Goal: Obtain resource: Download file/media

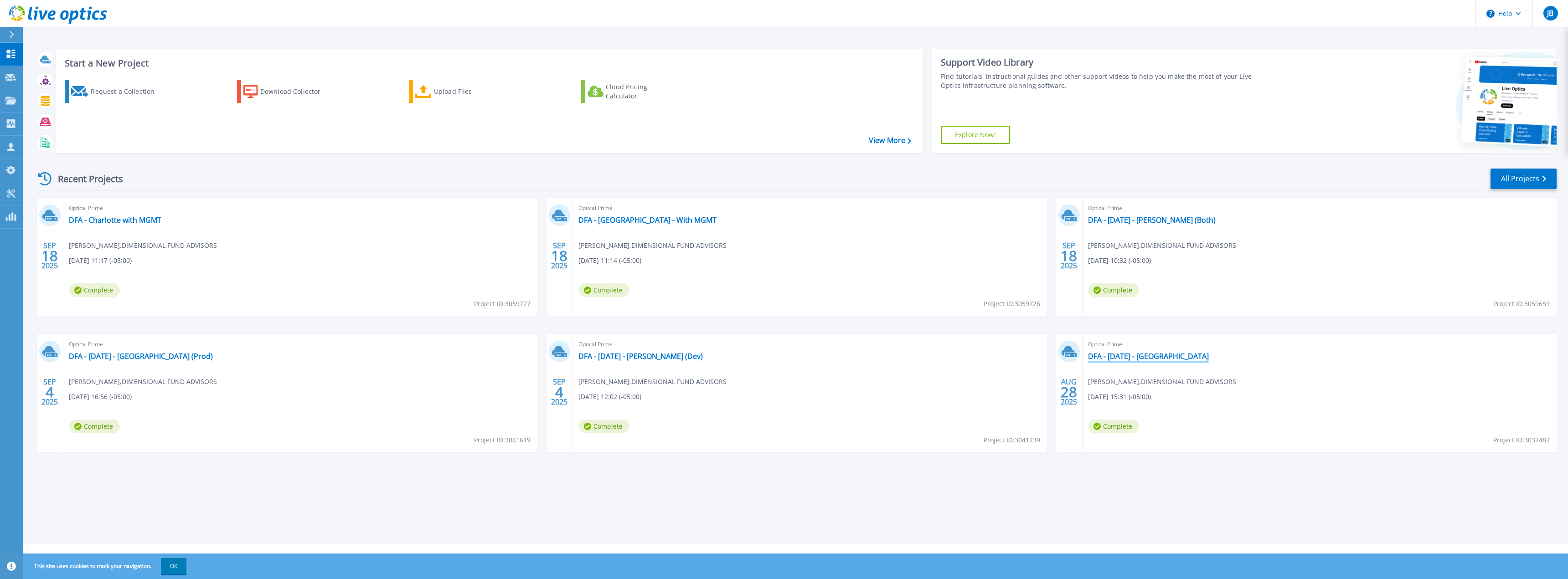
click at [1158, 355] on link "DFA - [DATE] - [GEOGRAPHIC_DATA]" at bounding box center [1148, 356] width 121 height 9
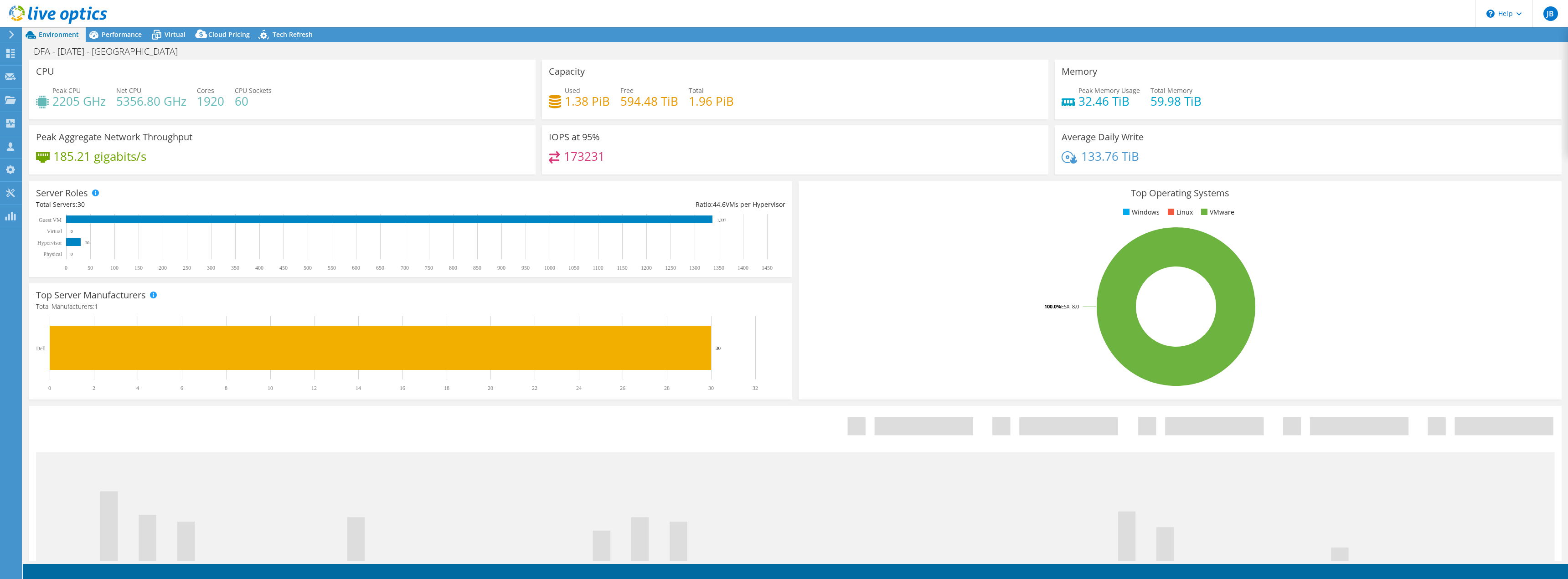
select select "USD"
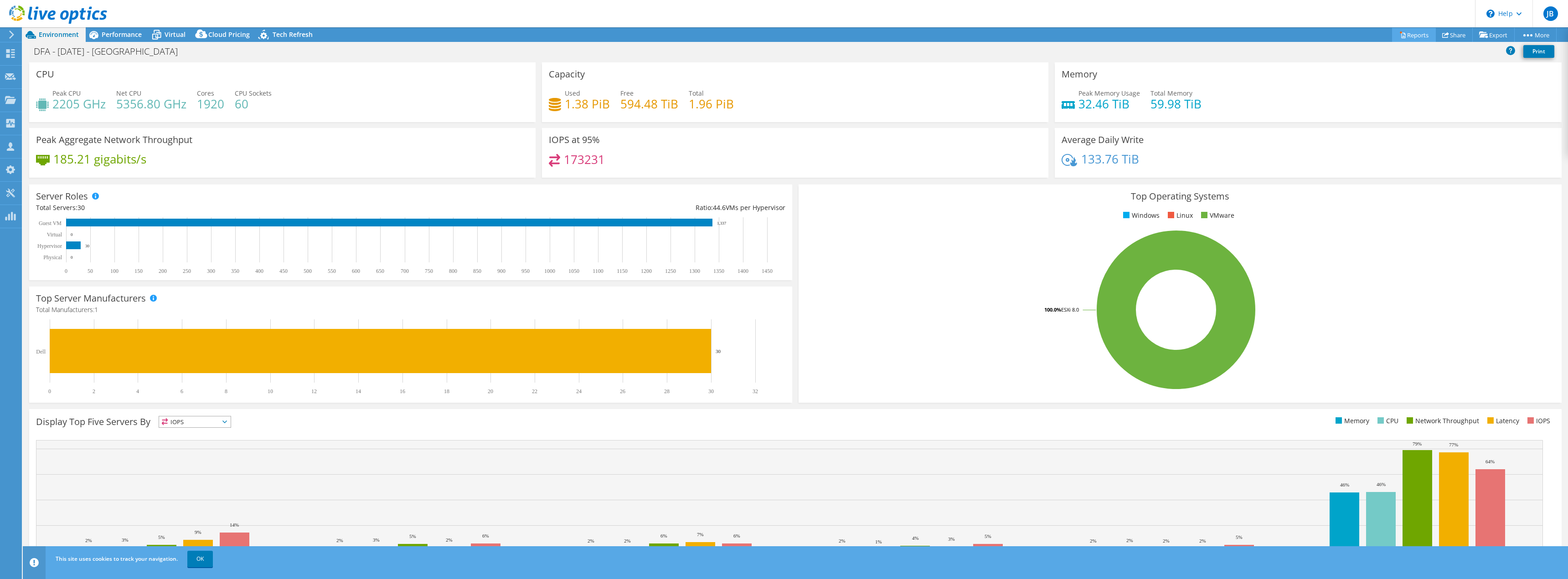
click at [1406, 35] on link "Reports" at bounding box center [1414, 35] width 44 height 14
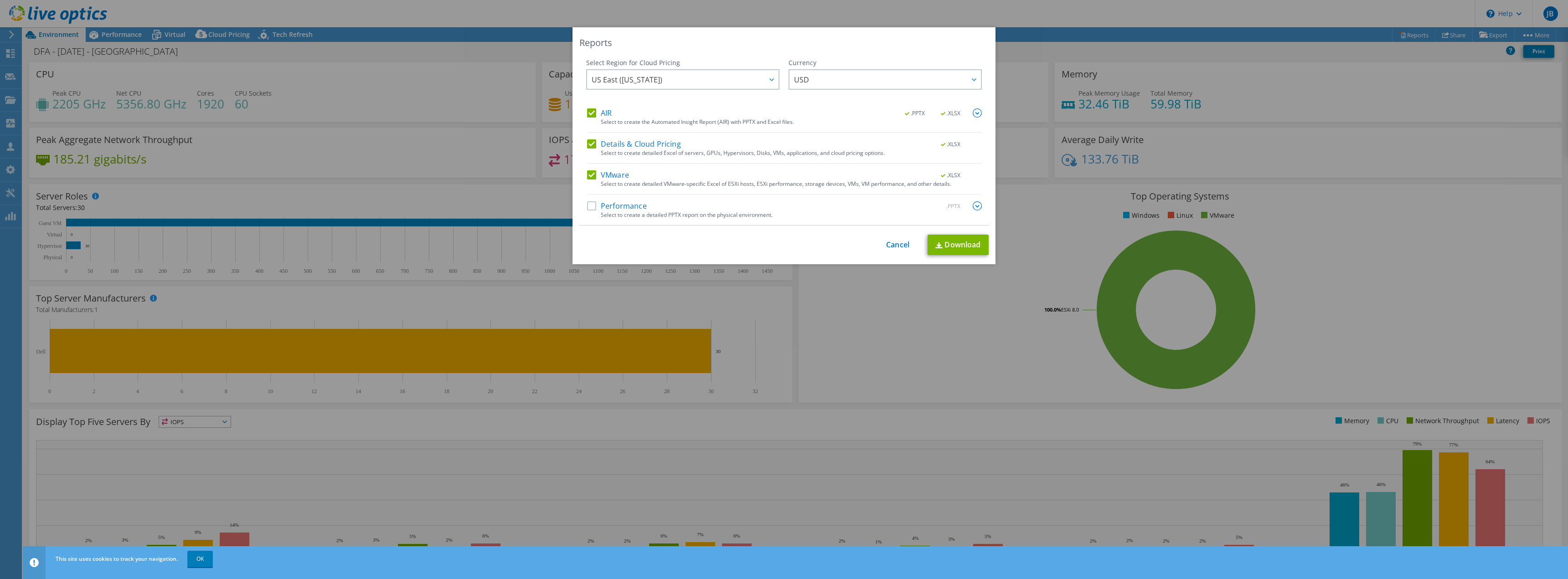
click at [592, 143] on label "Details & Cloud Pricing" at bounding box center [634, 144] width 94 height 9
click at [0, 0] on input "Details & Cloud Pricing" at bounding box center [0, 0] width 0 height 0
click at [587, 113] on label "AIR" at bounding box center [600, 113] width 24 height 9
click at [0, 0] on input "AIR" at bounding box center [0, 0] width 0 height 0
click at [961, 247] on link "Download" at bounding box center [958, 245] width 61 height 21
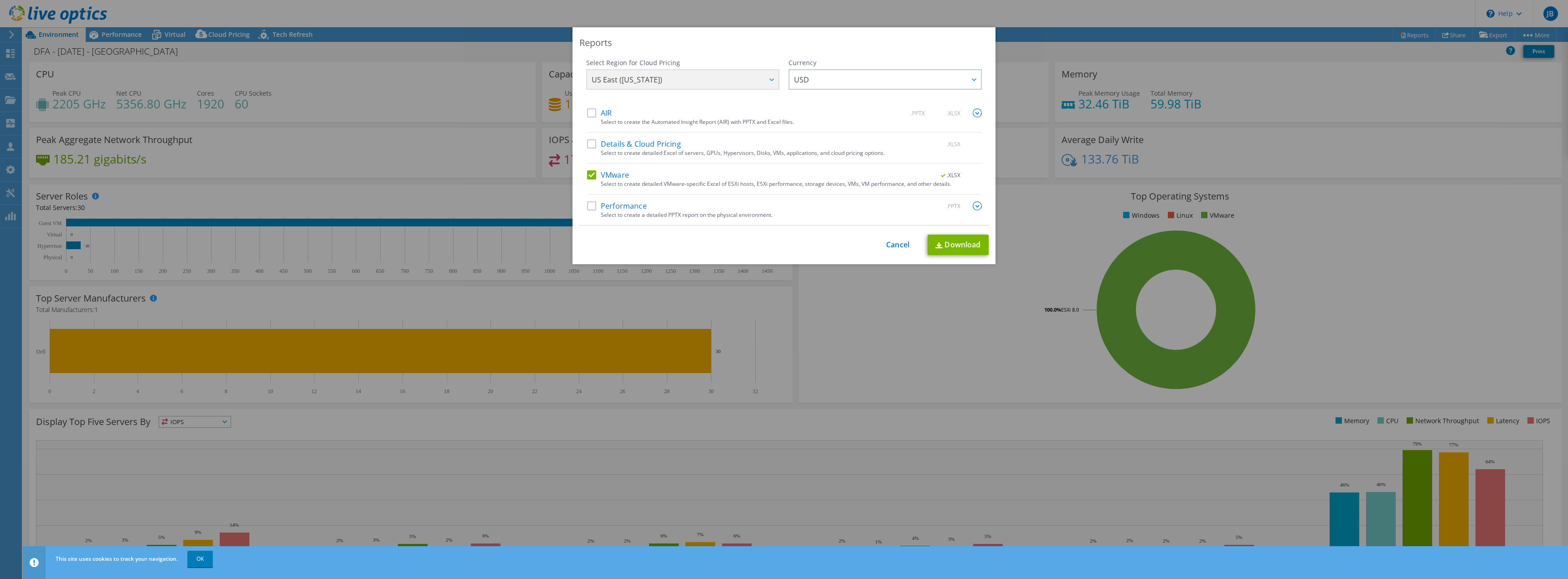
click at [838, 342] on div "Reports Select Region for Cloud Pricing Asia Pacific (Hong Kong) Asia Pacific (…" at bounding box center [784, 290] width 1568 height 524
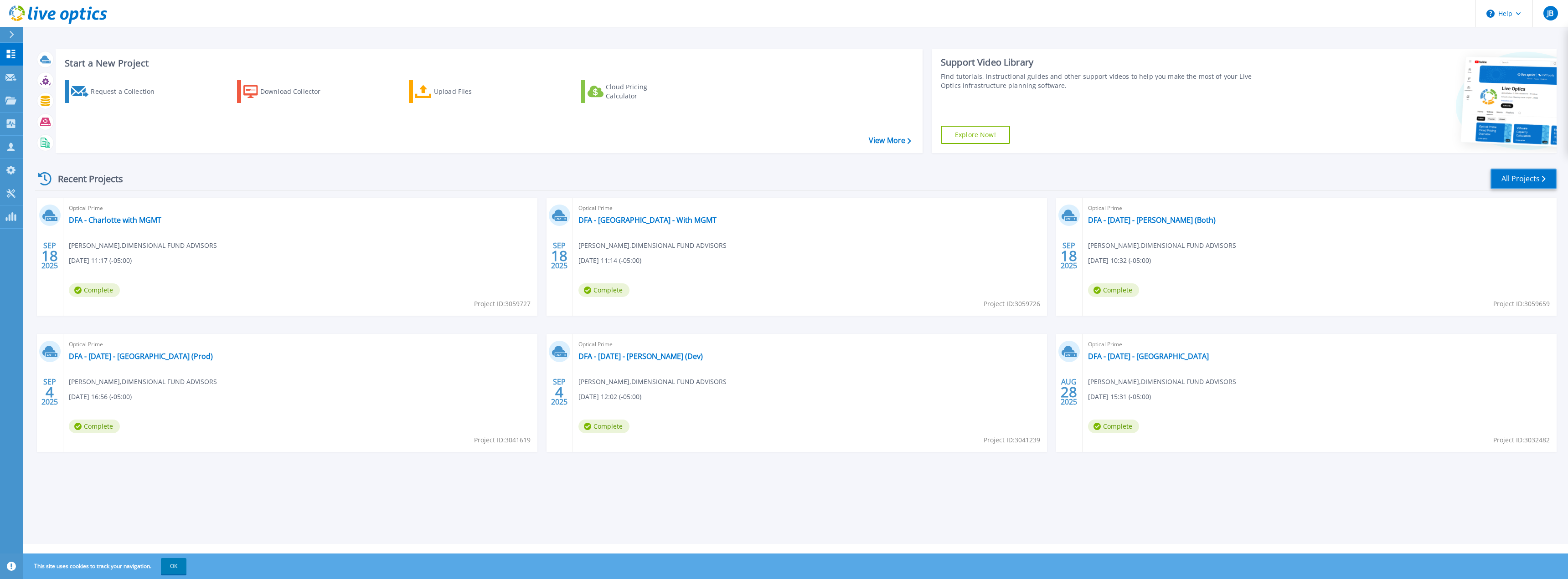
click at [1517, 175] on link "All Projects" at bounding box center [1524, 179] width 66 height 21
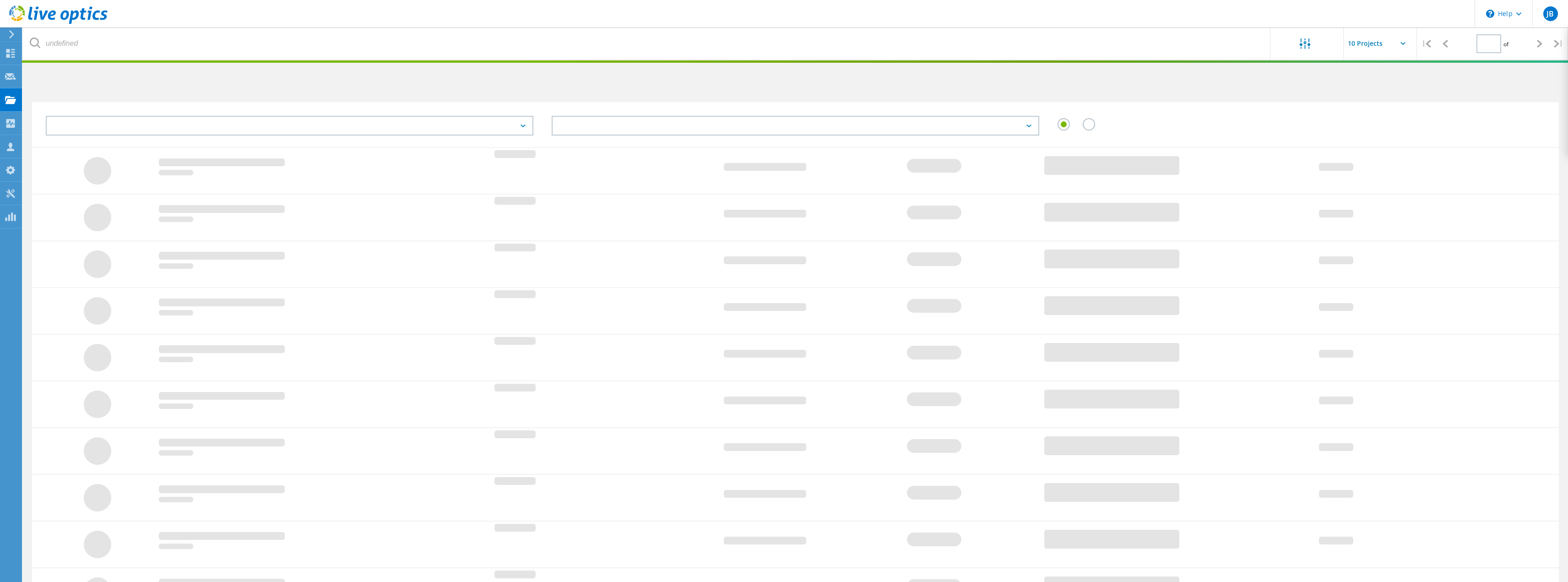
type input "1"
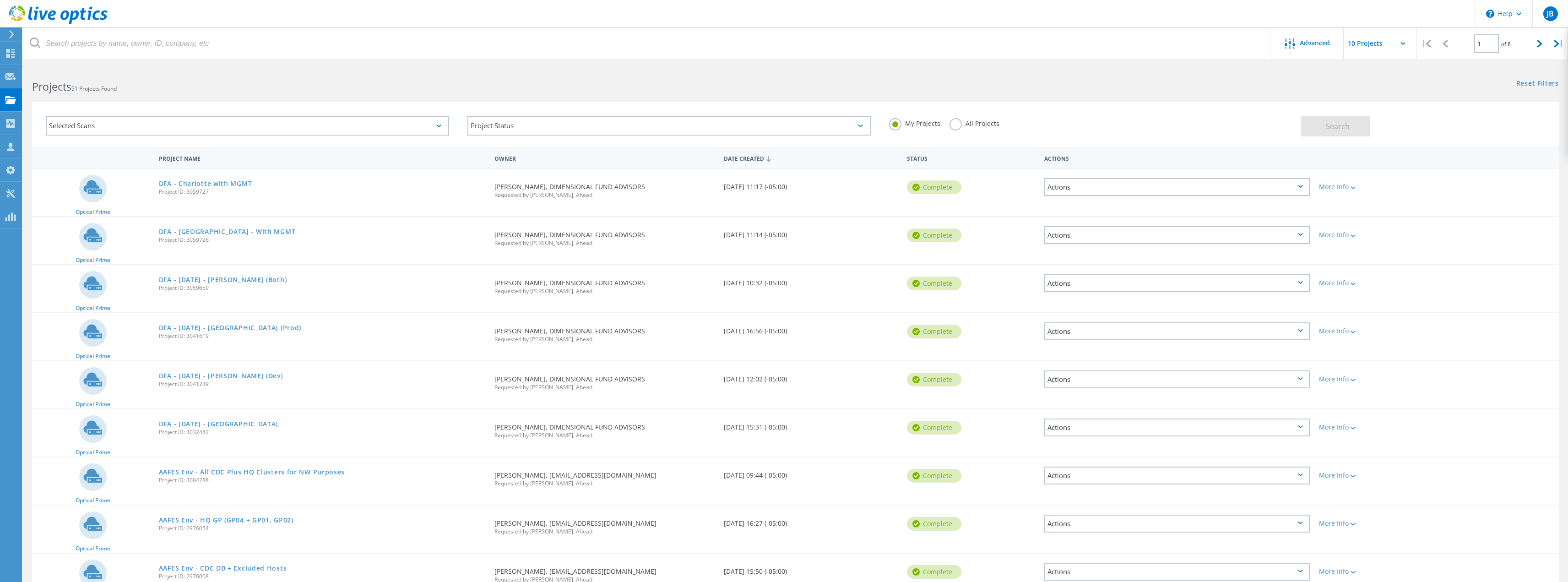
click at [219, 424] on link "DFA - 8-28-2025 - Austin" at bounding box center [218, 424] width 119 height 6
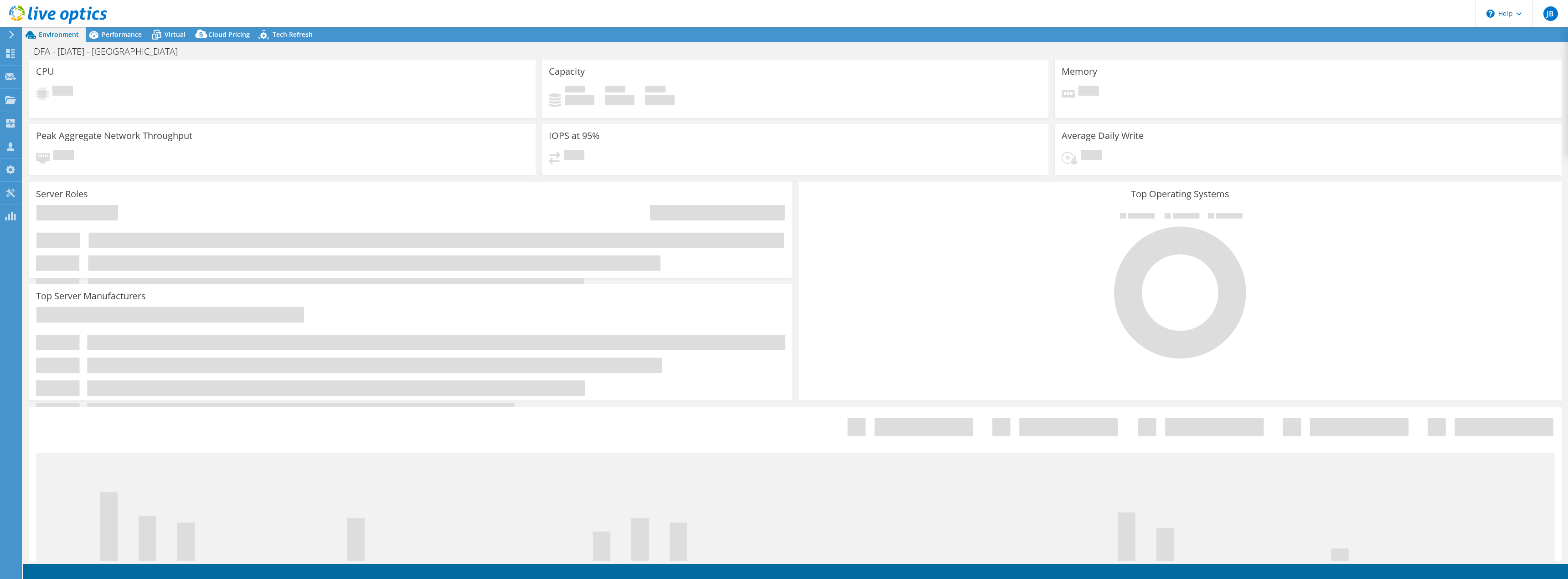
select select "USD"
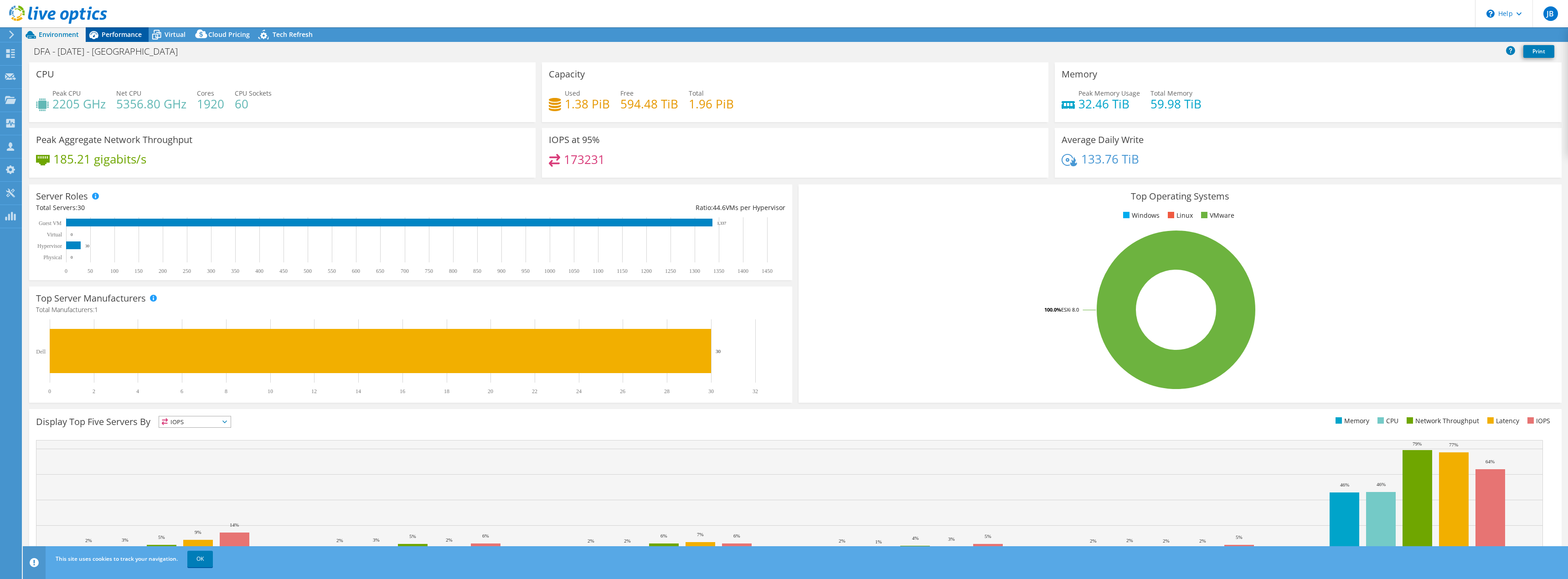
click at [121, 32] on span "Performance" at bounding box center [122, 34] width 40 height 9
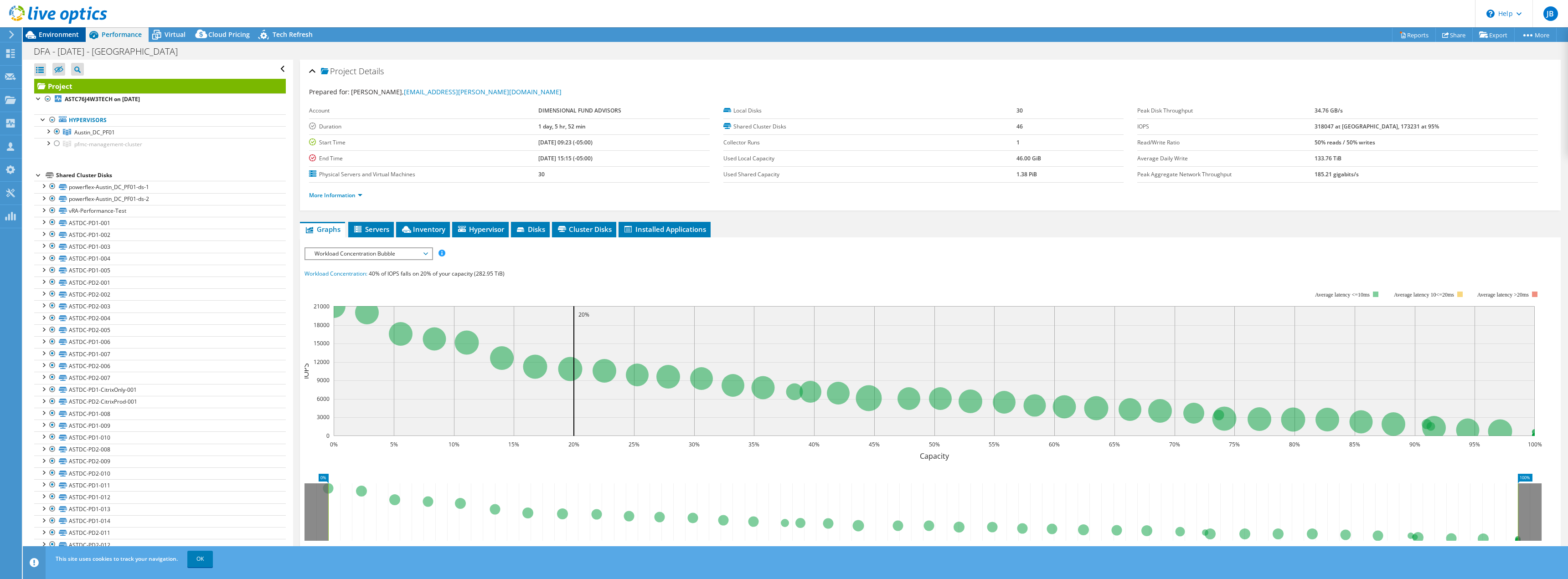
click at [55, 35] on span "Environment" at bounding box center [59, 34] width 40 height 9
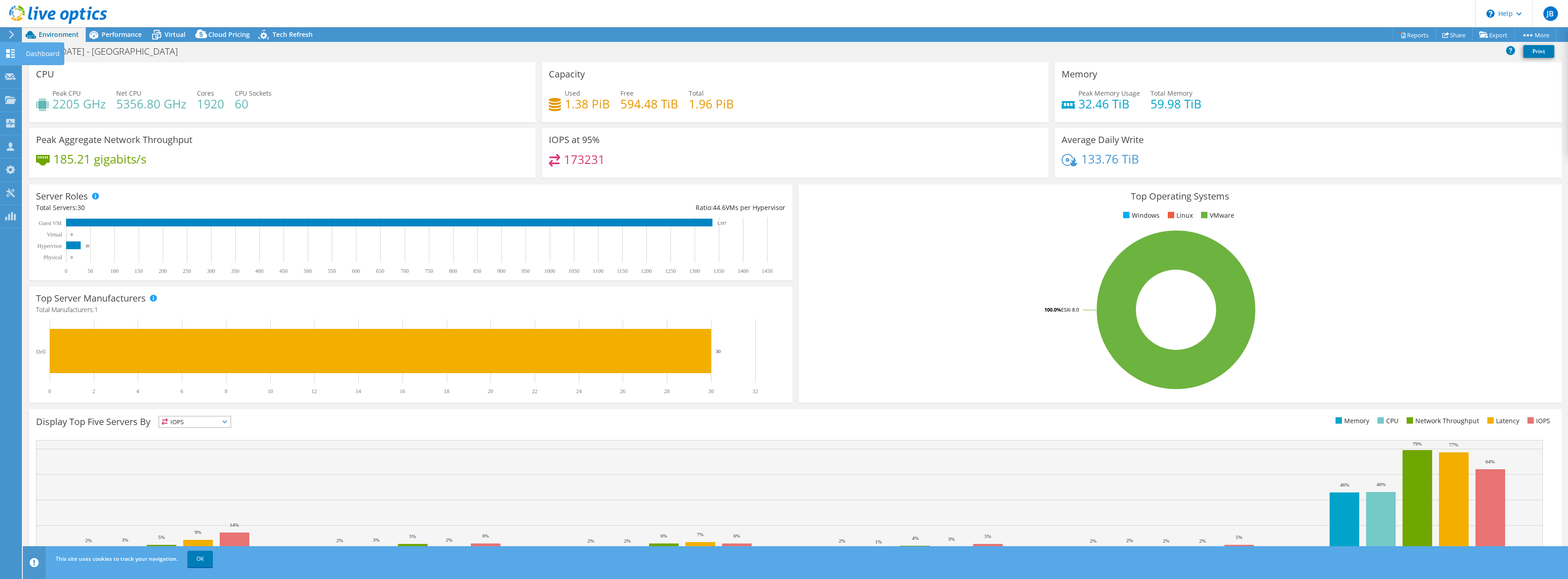
click at [10, 59] on div at bounding box center [10, 55] width 11 height 10
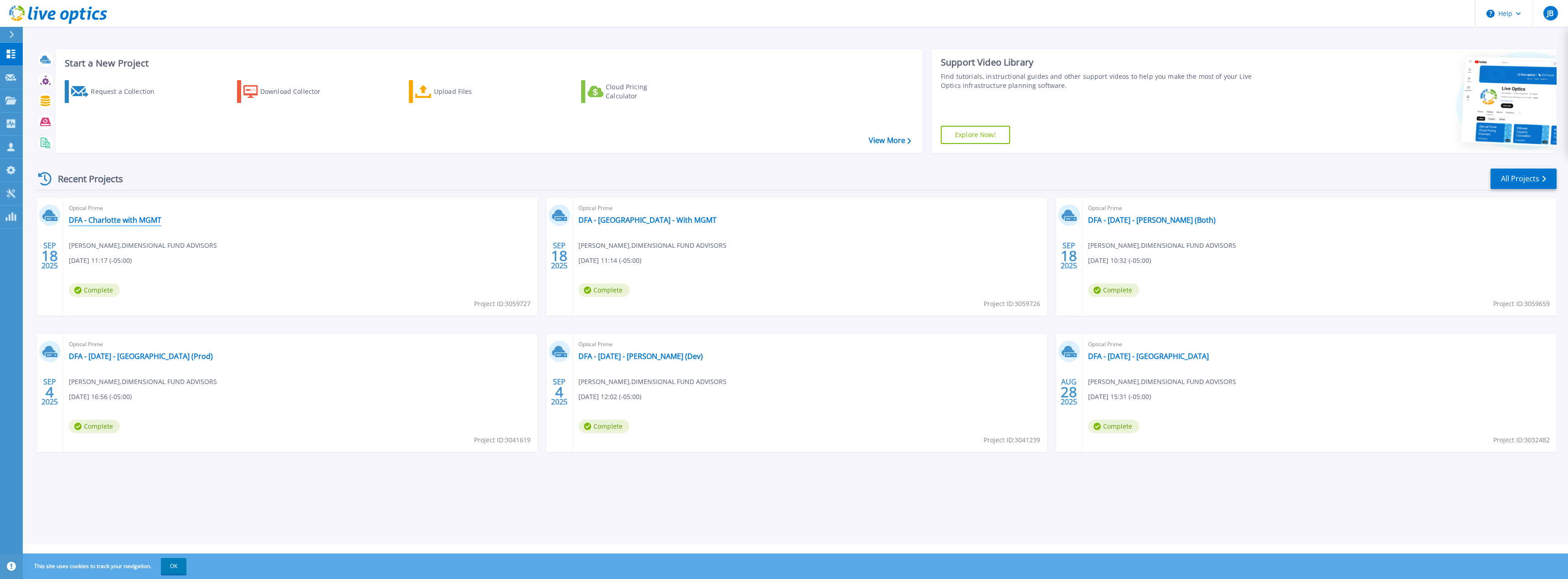
click at [143, 223] on link "DFA - Charlotte with MGMT" at bounding box center [115, 220] width 93 height 9
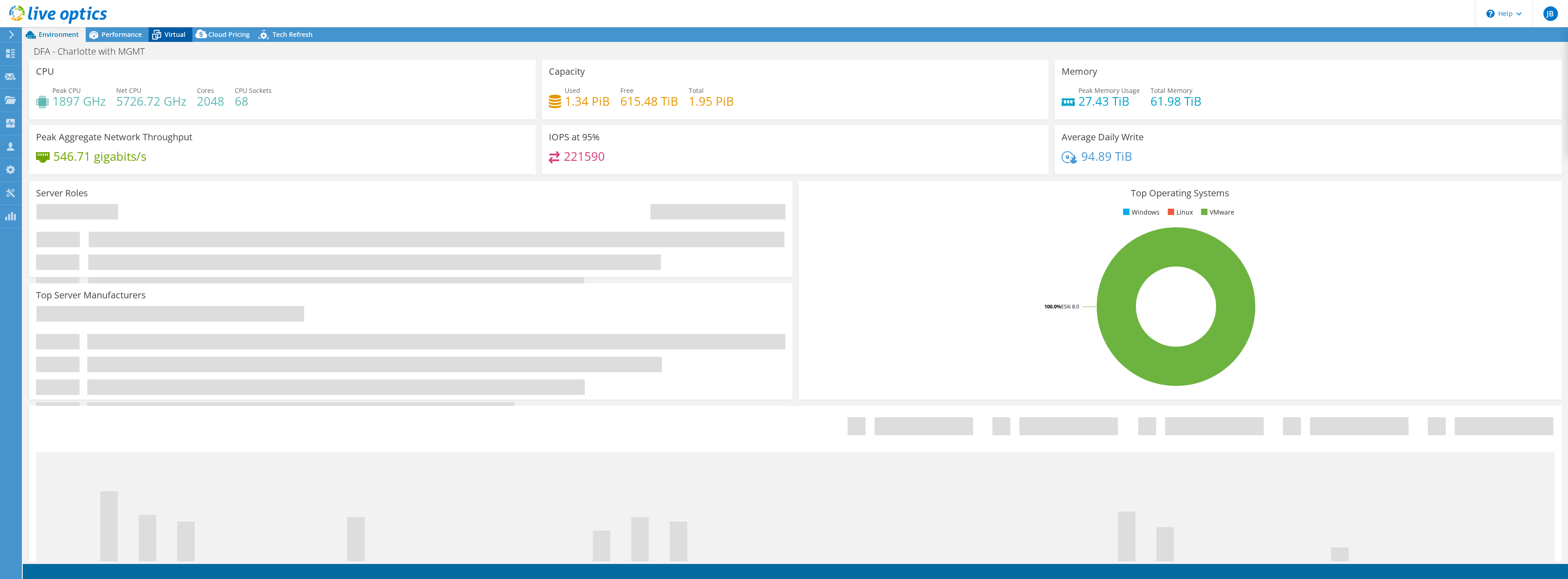
select select "USD"
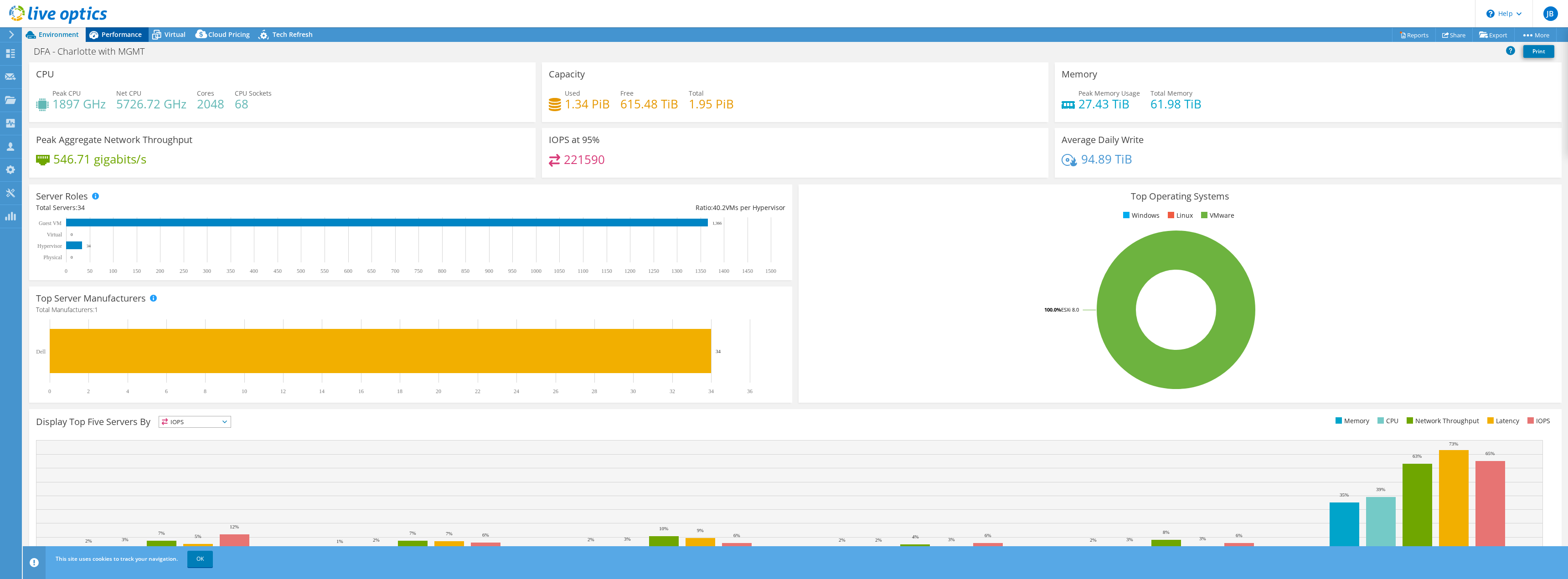
click at [118, 32] on span "Performance" at bounding box center [122, 34] width 40 height 9
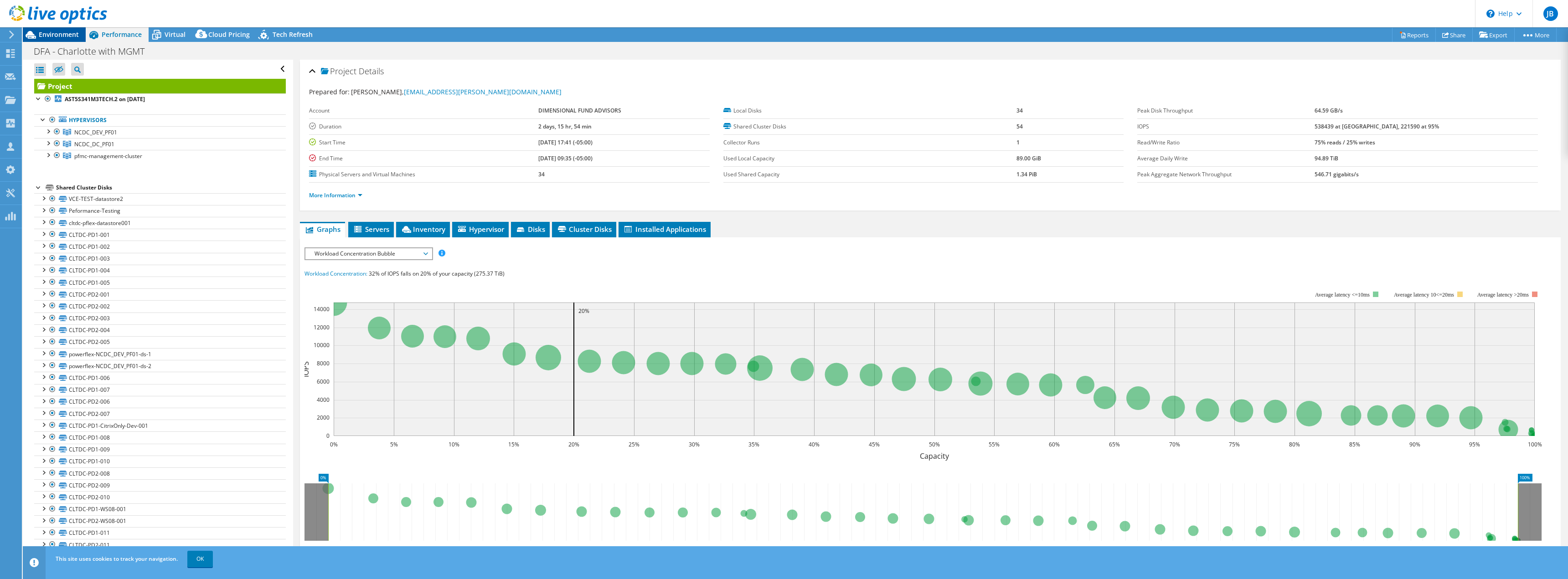
click at [44, 32] on span "Environment" at bounding box center [59, 34] width 40 height 9
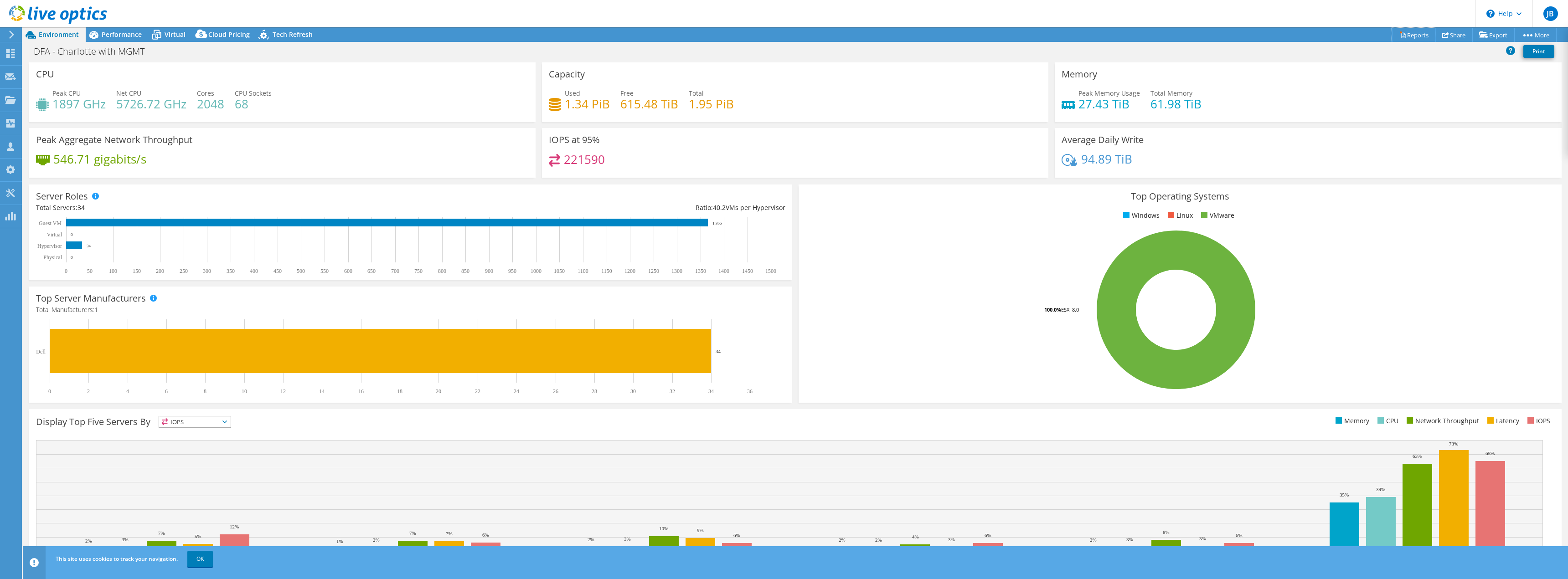
click at [1401, 37] on link "Reports" at bounding box center [1414, 35] width 44 height 14
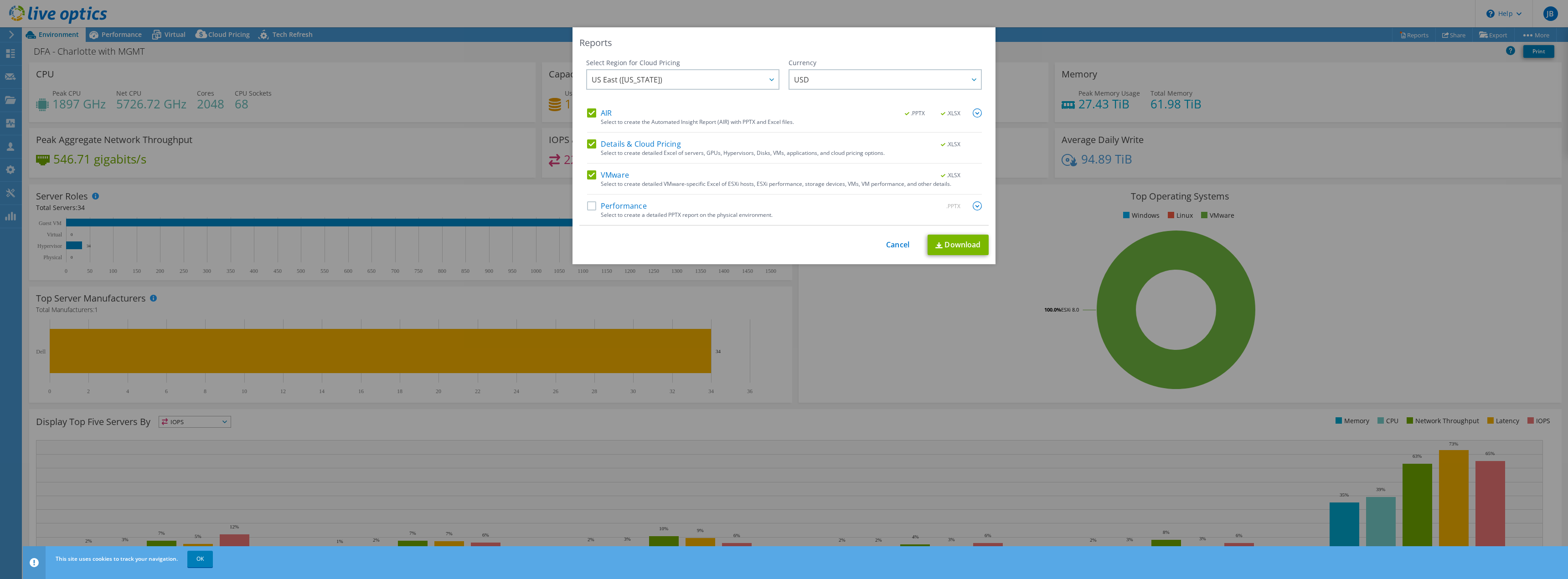
click at [589, 144] on label "Details & Cloud Pricing" at bounding box center [634, 144] width 94 height 9
click at [0, 0] on input "Details & Cloud Pricing" at bounding box center [0, 0] width 0 height 0
click at [587, 111] on label "AIR" at bounding box center [600, 113] width 24 height 9
click at [0, 0] on input "AIR" at bounding box center [0, 0] width 0 height 0
click at [961, 240] on link "Download" at bounding box center [958, 245] width 61 height 21
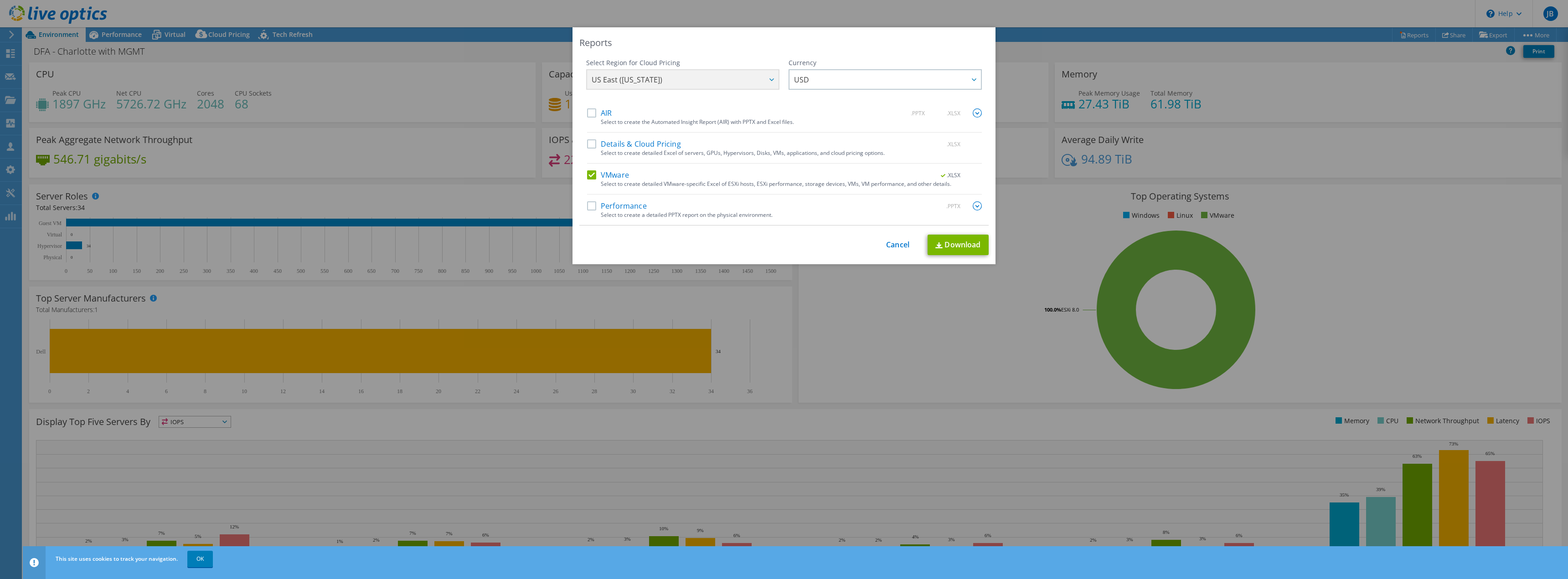
drag, startPoint x: 892, startPoint y: 325, endPoint x: 852, endPoint y: 321, distance: 40.2
click at [892, 325] on div "Reports Select Region for Cloud Pricing Asia Pacific (Hong Kong) Asia Pacific (…" at bounding box center [784, 290] width 1568 height 524
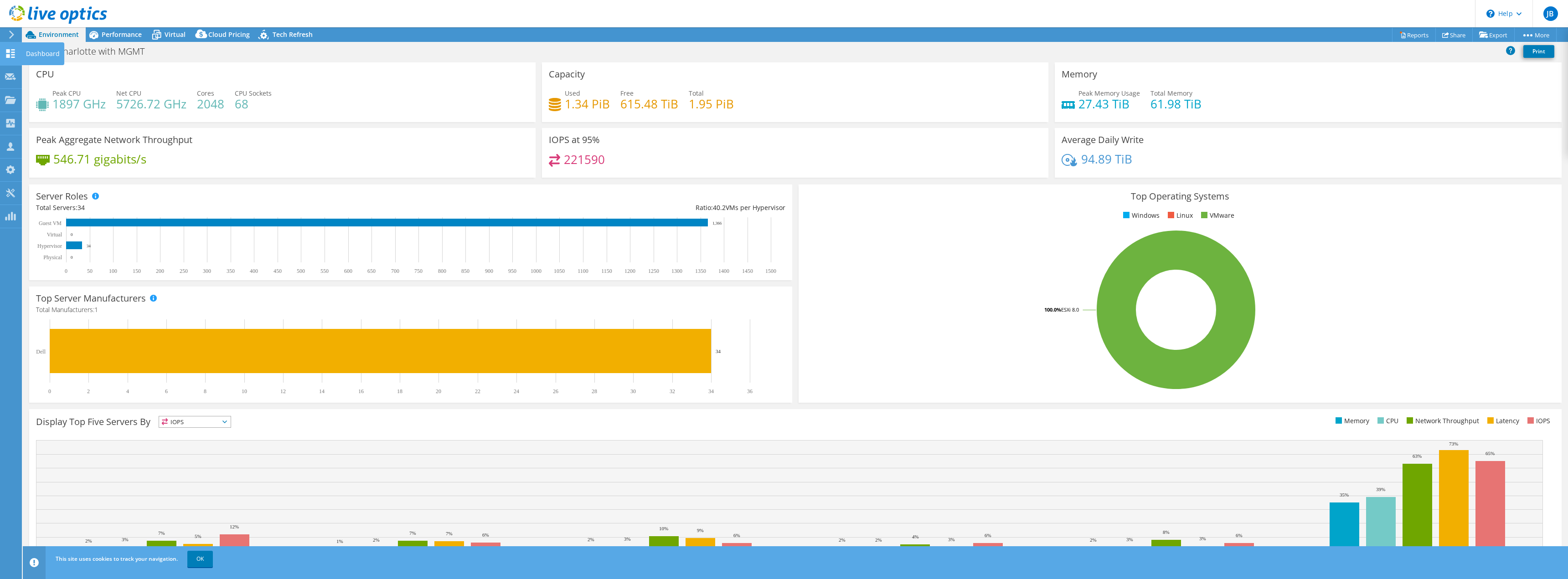
click at [5, 50] on icon at bounding box center [10, 54] width 11 height 9
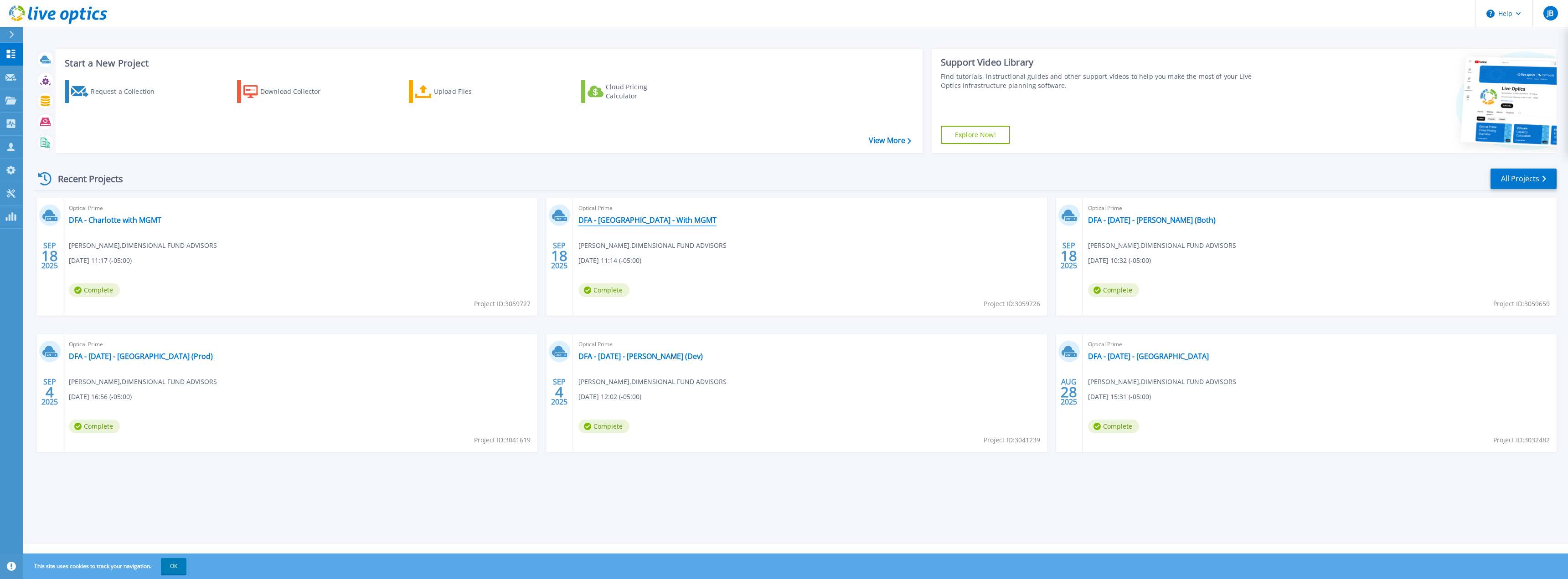
click at [633, 218] on link "DFA - [GEOGRAPHIC_DATA] - With MGMT" at bounding box center [647, 220] width 138 height 9
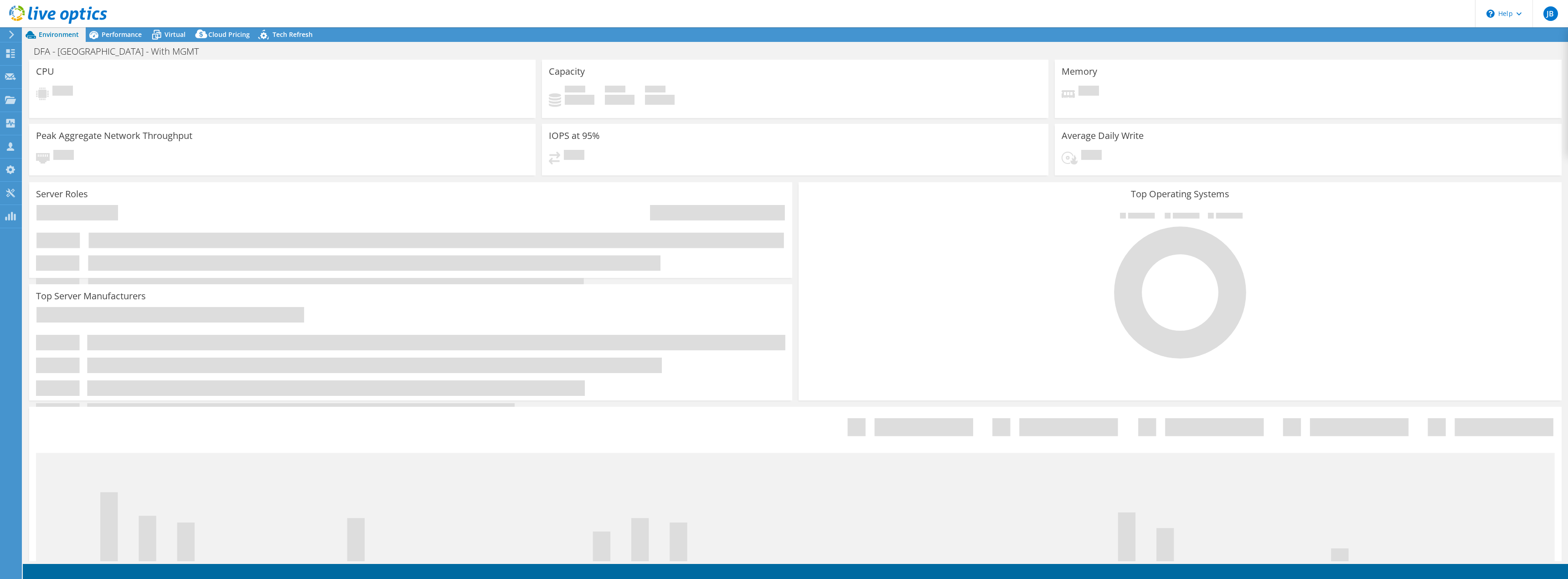
select select "USD"
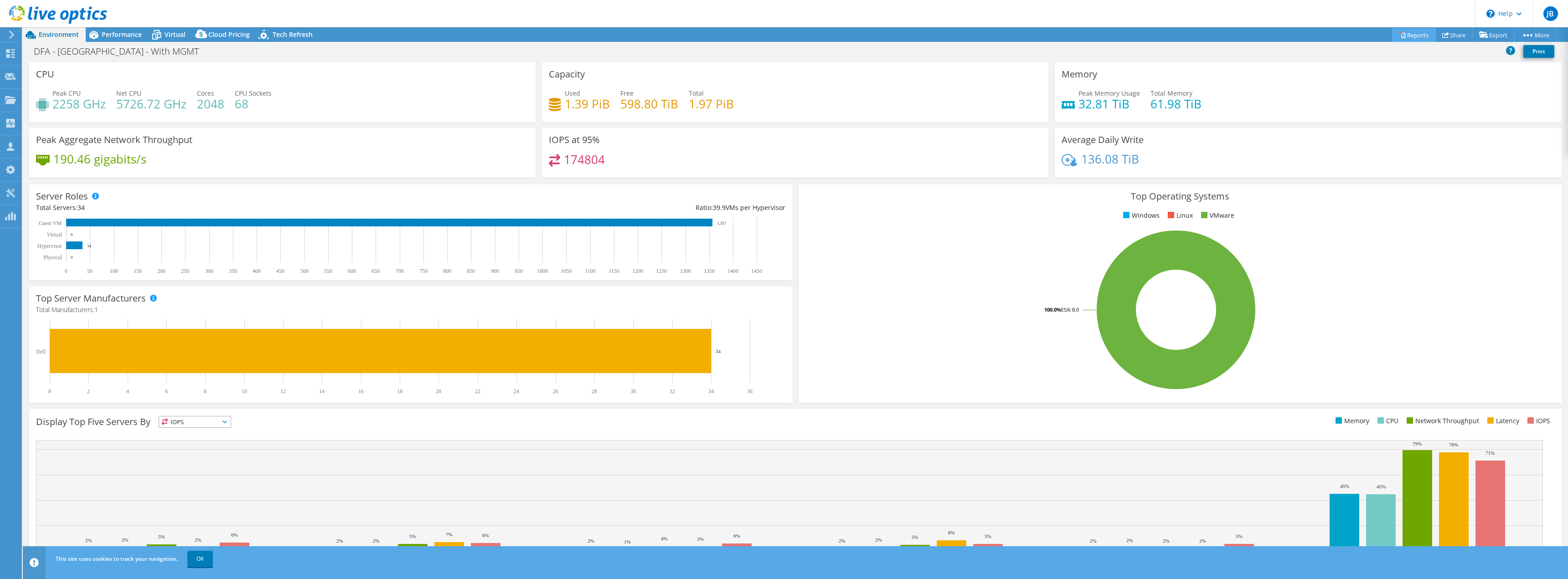
click at [1413, 36] on link "Reports" at bounding box center [1414, 35] width 44 height 14
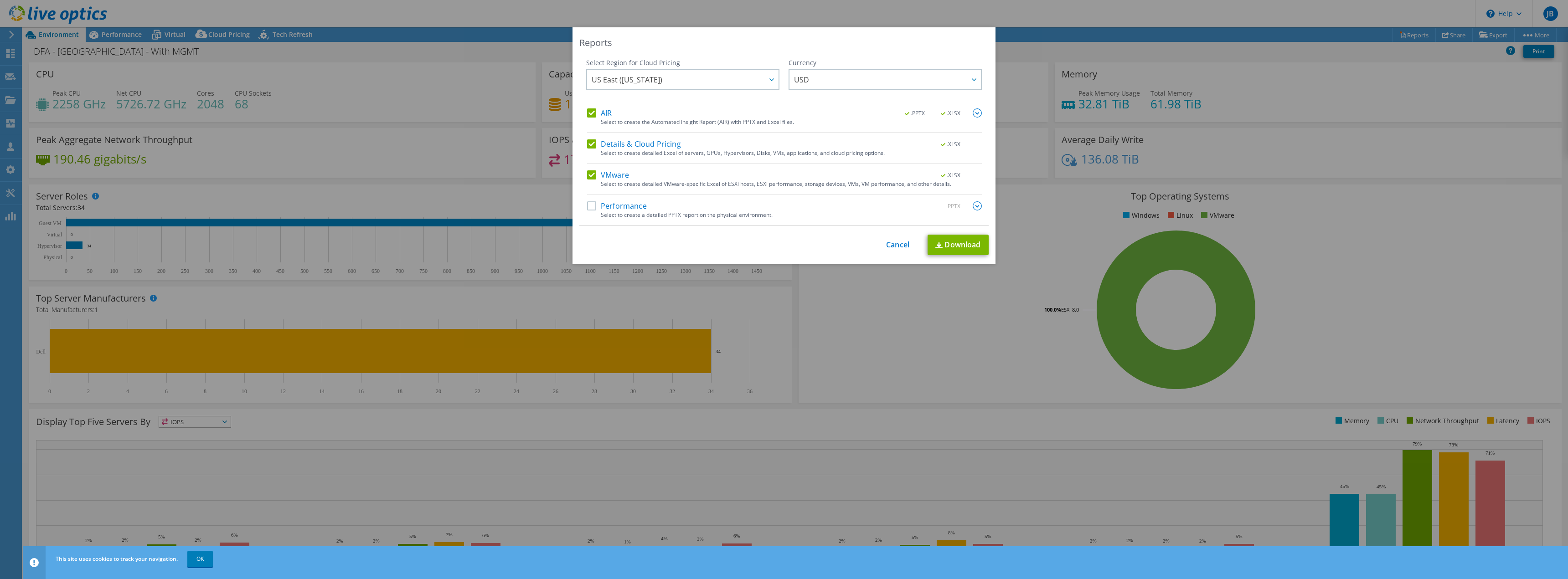
click at [621, 142] on label "Details & Cloud Pricing" at bounding box center [634, 144] width 94 height 9
click at [0, 0] on input "Details & Cloud Pricing" at bounding box center [0, 0] width 0 height 0
click at [592, 111] on label "AIR" at bounding box center [600, 113] width 24 height 9
click at [0, 0] on input "AIR" at bounding box center [0, 0] width 0 height 0
click at [957, 244] on link "Download" at bounding box center [958, 245] width 61 height 21
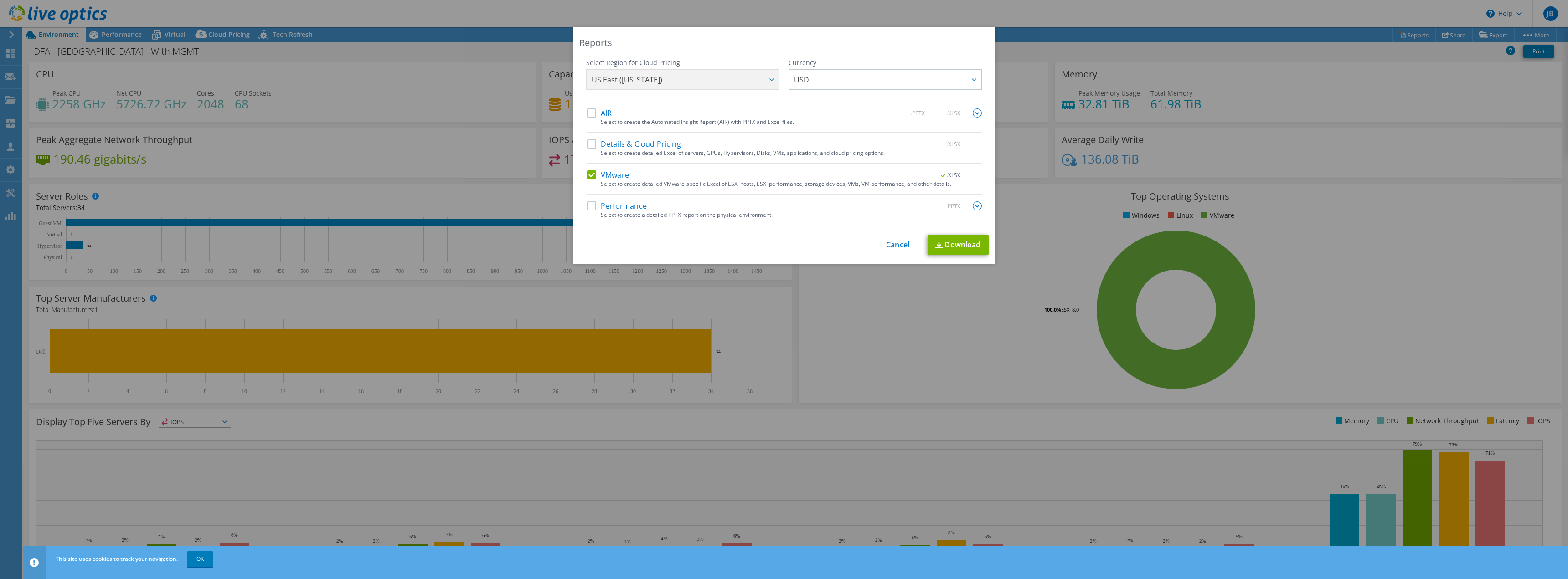
drag, startPoint x: 887, startPoint y: 251, endPoint x: 894, endPoint y: 250, distance: 7.1
click at [887, 251] on div "This process may take a while, please wait... Cancel Download" at bounding box center [784, 245] width 409 height 21
click at [892, 246] on link "Cancel" at bounding box center [898, 244] width 23 height 9
